Goal: Task Accomplishment & Management: Complete application form

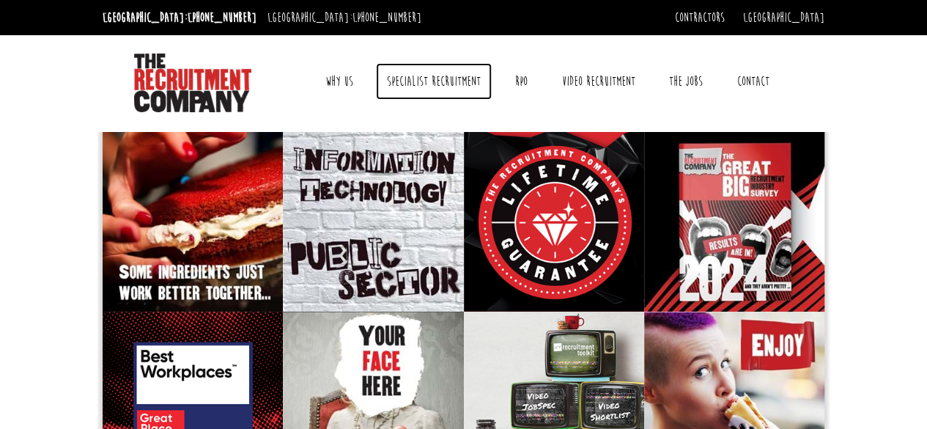
click at [463, 81] on link "Specialist Recruitment" at bounding box center [434, 81] width 116 height 37
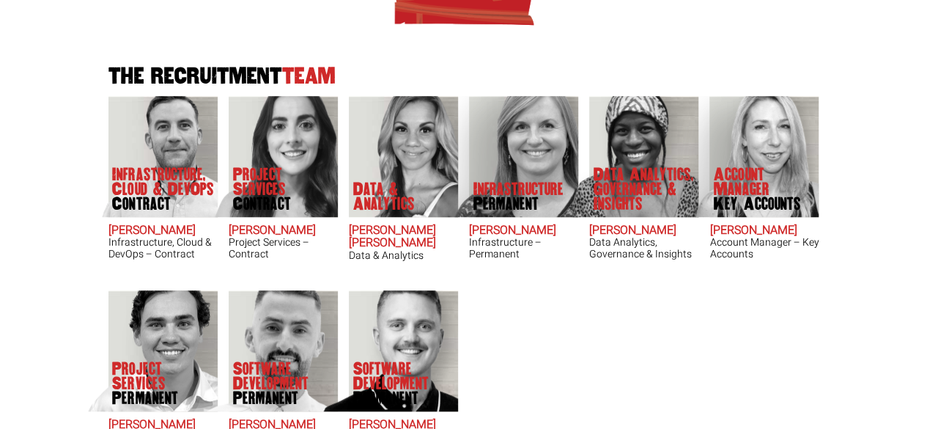
scroll to position [513, 0]
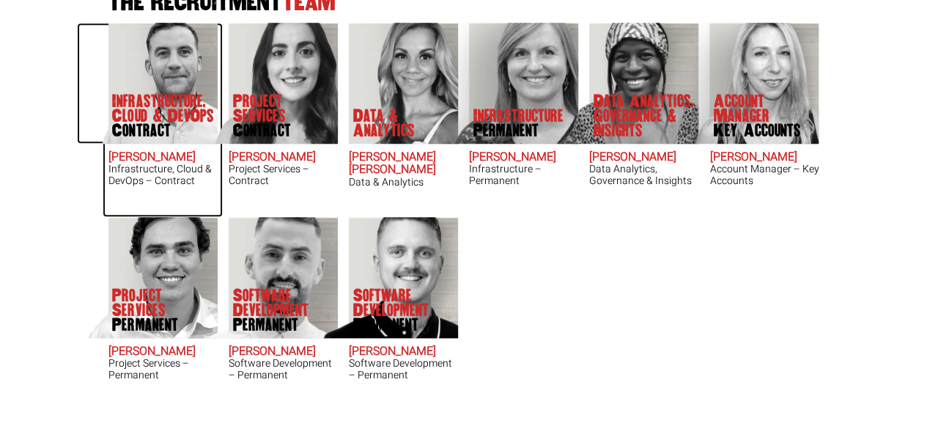
click at [187, 170] on h3 "Infrastructure, Cloud & DevOps – Contract" at bounding box center [162, 174] width 109 height 23
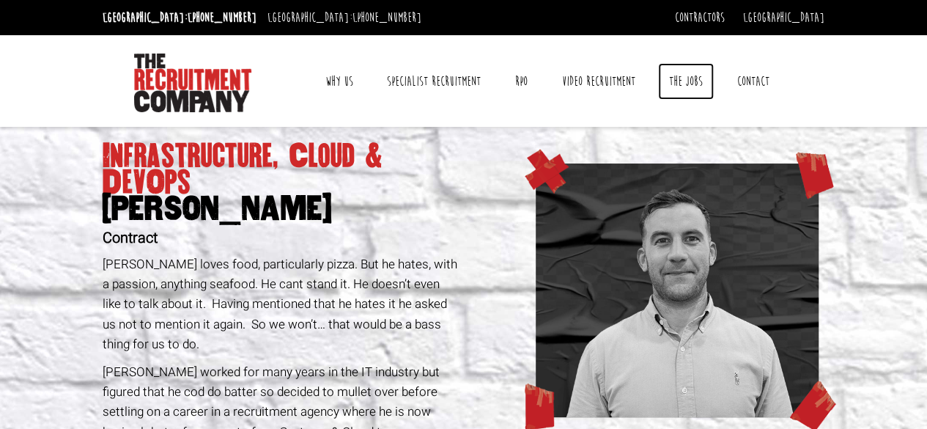
click at [689, 81] on link "The Jobs" at bounding box center [686, 81] width 56 height 37
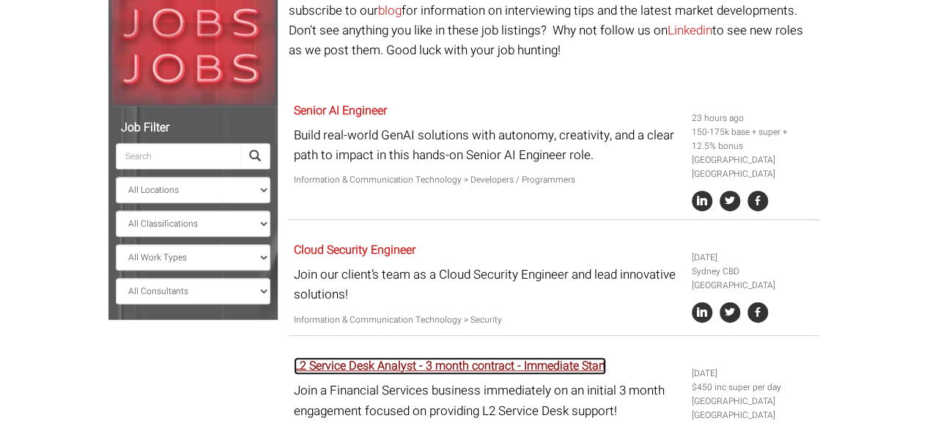
scroll to position [293, 0]
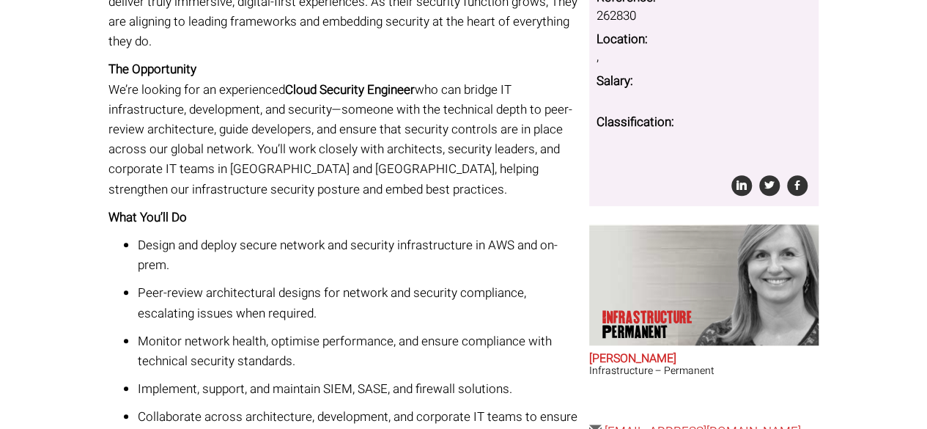
scroll to position [147, 0]
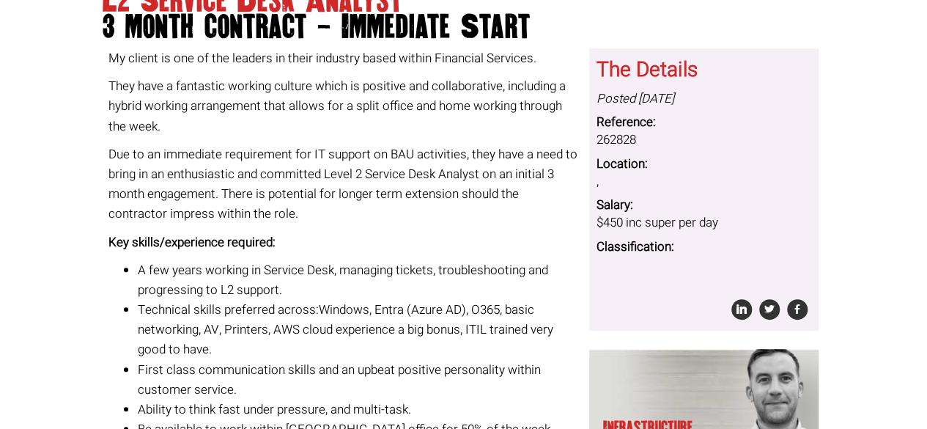
scroll to position [97, 0]
